Goal: Task Accomplishment & Management: Manage account settings

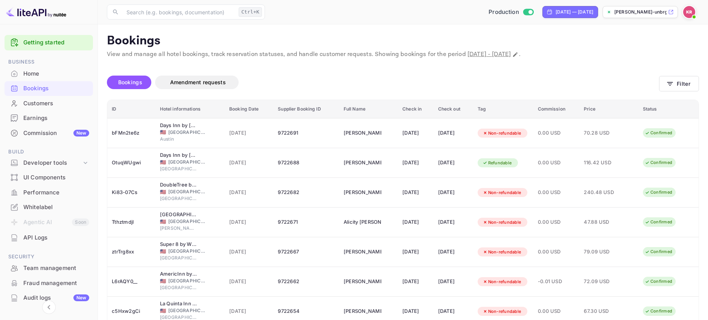
scroll to position [58, 0]
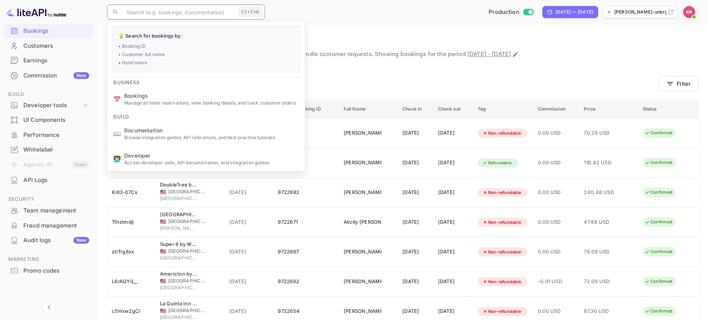
click at [158, 12] on input "text" at bounding box center [179, 12] width 114 height 15
paste input "S_5ZpvCnd"
type input "S_5ZpvCnd"
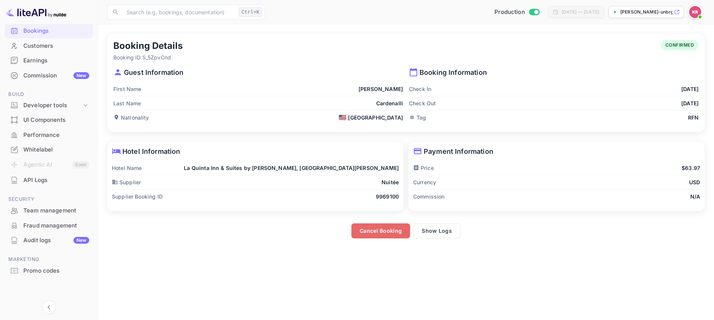
click at [379, 233] on button "Cancel Booking" at bounding box center [380, 231] width 59 height 15
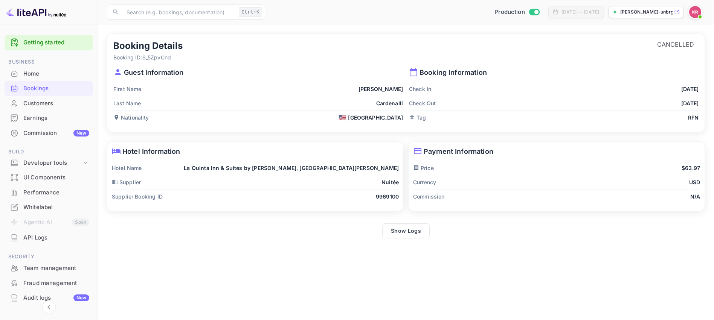
click at [35, 86] on div "Bookings" at bounding box center [56, 88] width 66 height 9
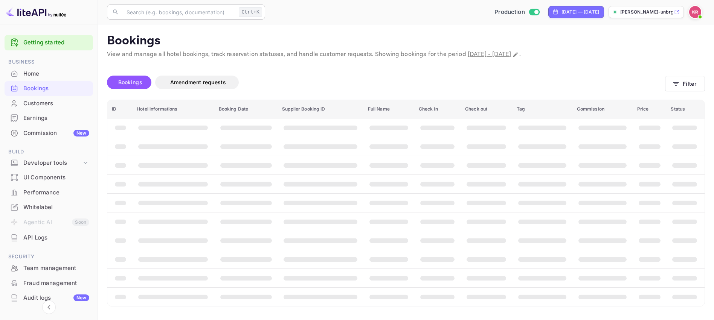
click at [158, 14] on input "text" at bounding box center [179, 12] width 114 height 15
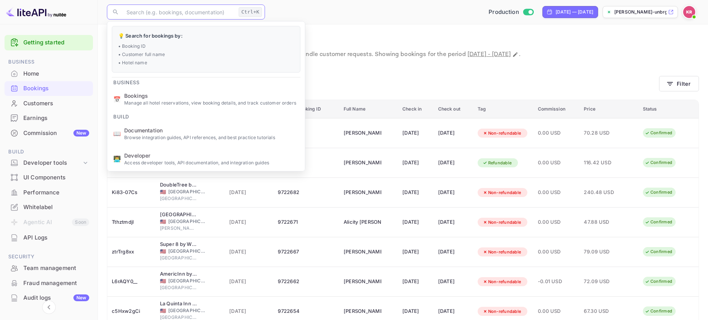
paste input "EFRuAGPPg"
type input "EFRuAGPPg"
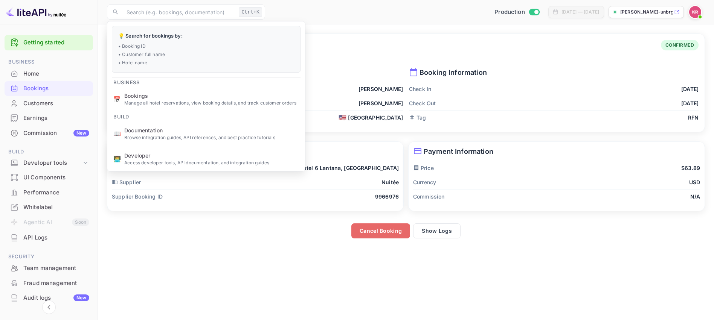
click at [378, 232] on button "Cancel Booking" at bounding box center [380, 231] width 59 height 15
